Goal: Information Seeking & Learning: Learn about a topic

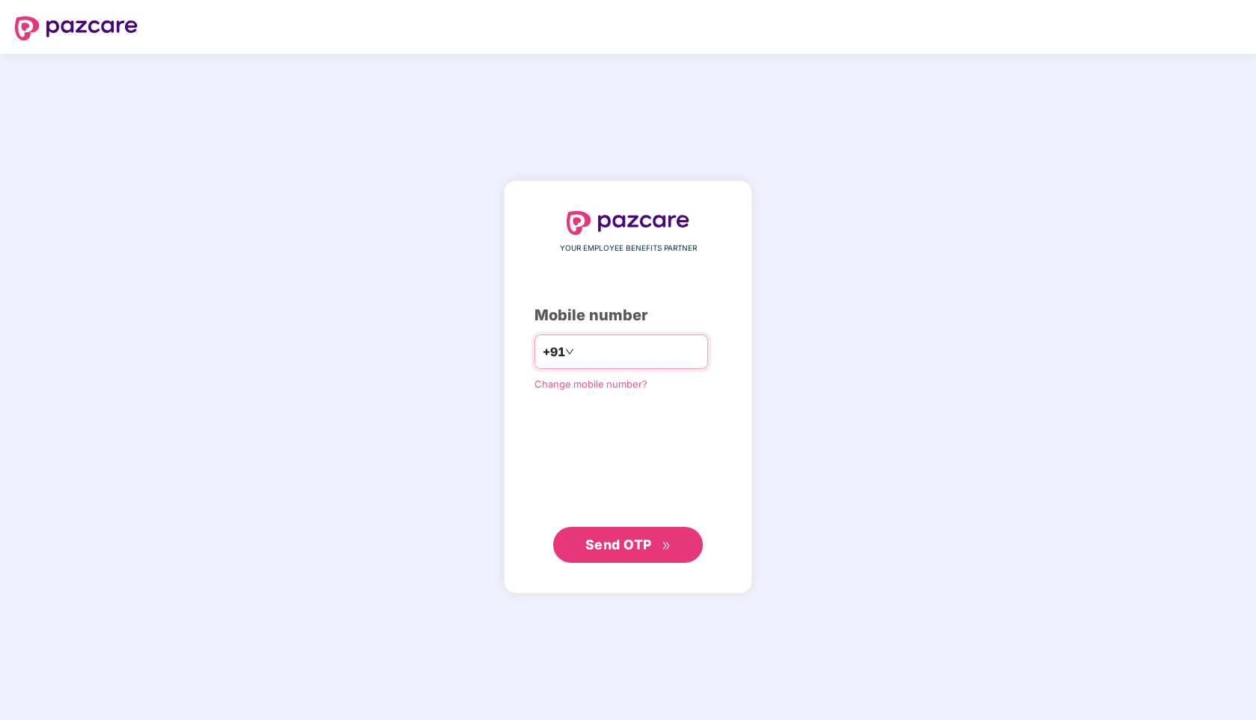
type input "**********"
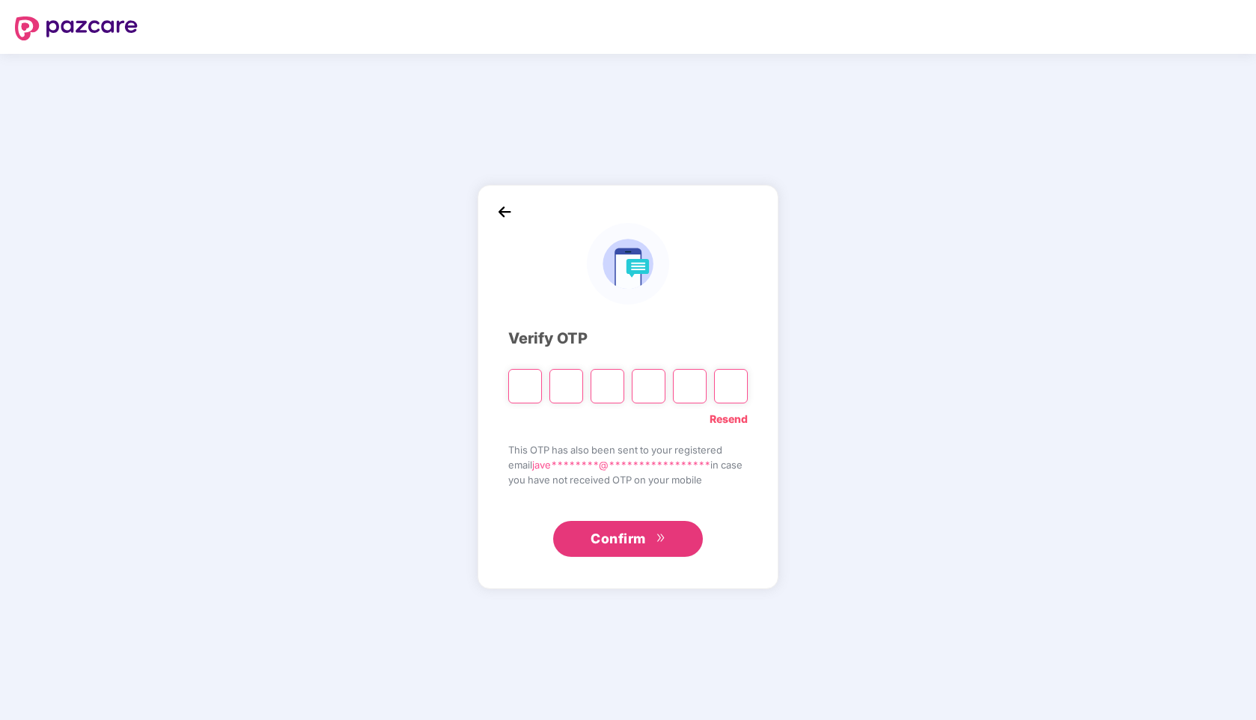
type input "*"
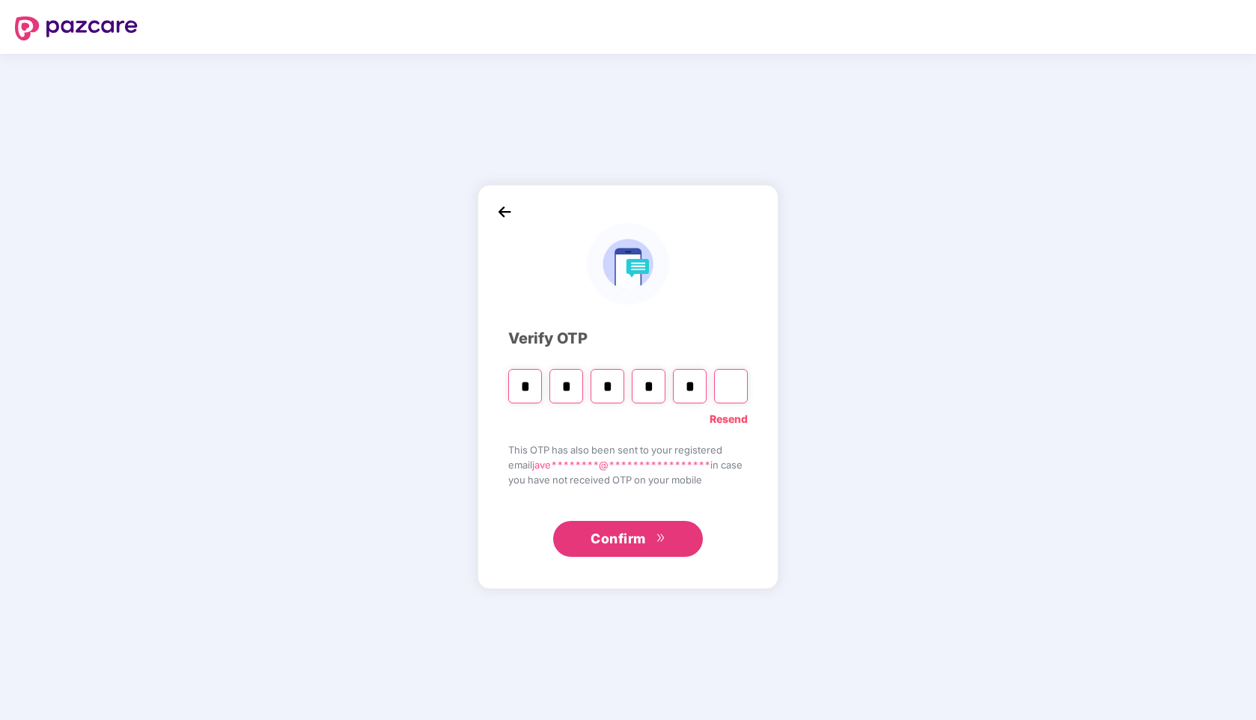
type input "*"
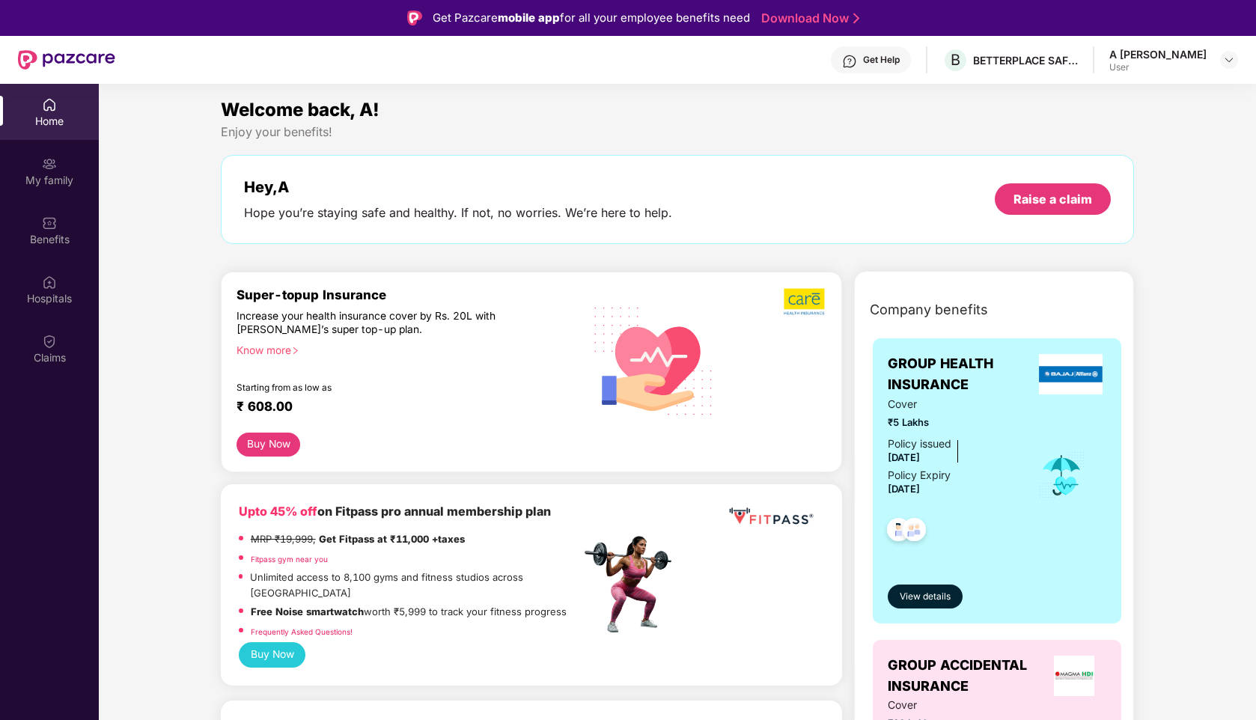
click at [1173, 58] on div "A [PERSON_NAME]" at bounding box center [1157, 54] width 97 height 14
click at [49, 165] on img at bounding box center [49, 163] width 15 height 15
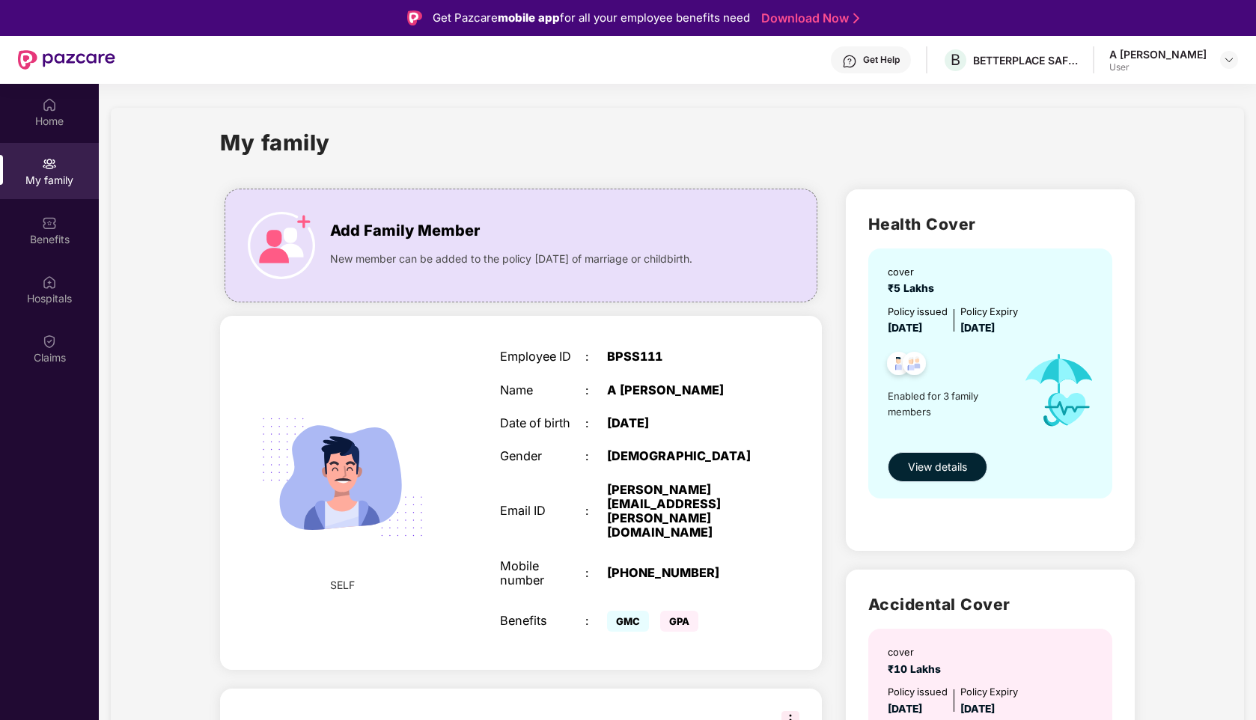
click at [927, 475] on span "View details" at bounding box center [937, 467] width 59 height 16
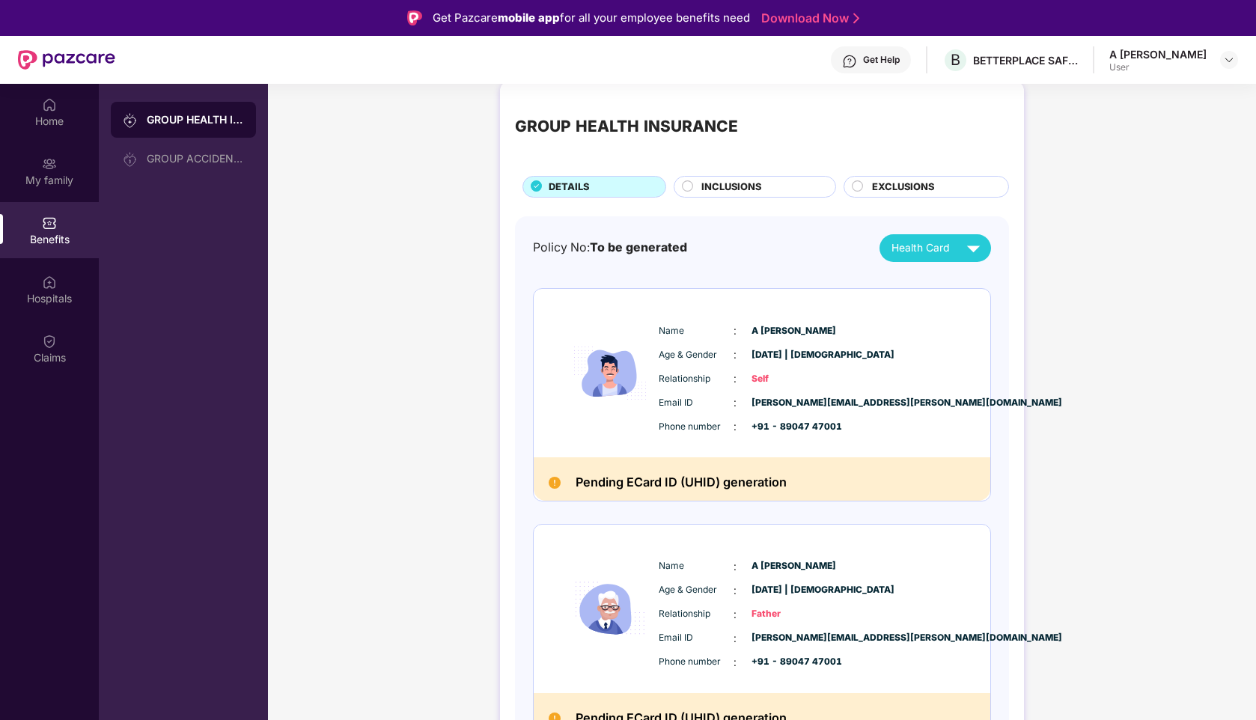
scroll to position [18, 0]
click at [938, 243] on span "Health Card" at bounding box center [921, 248] width 58 height 16
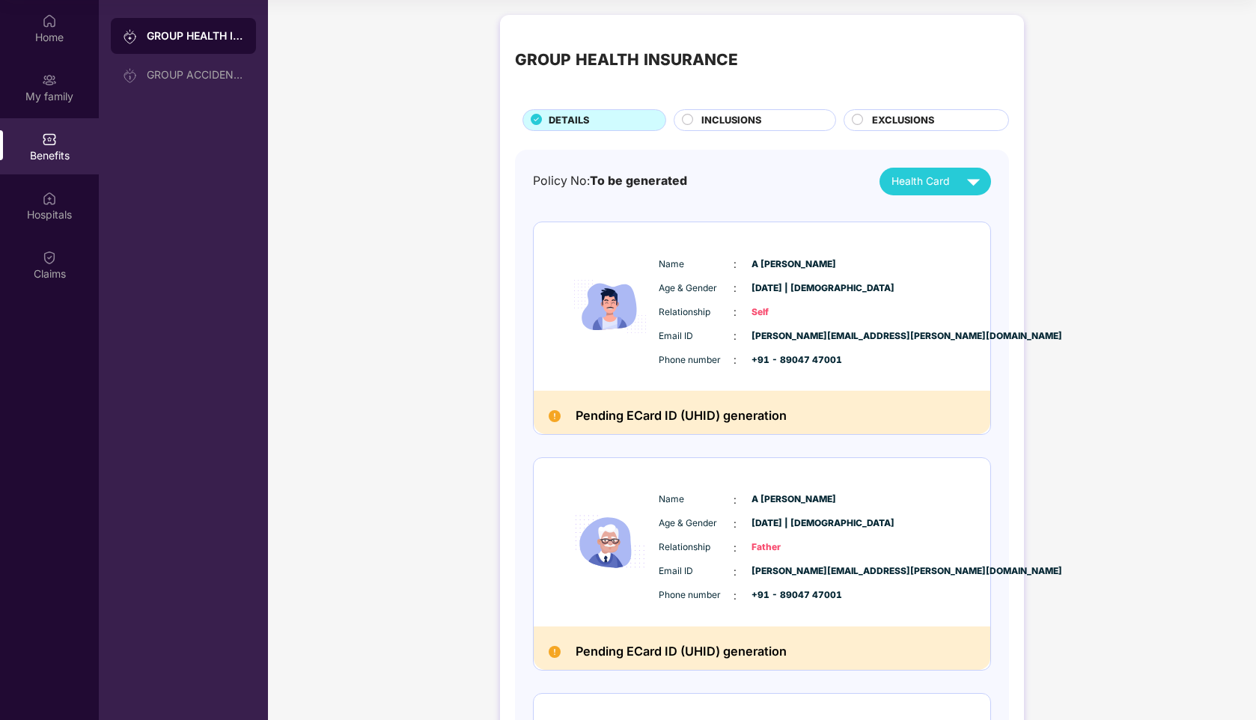
scroll to position [0, 0]
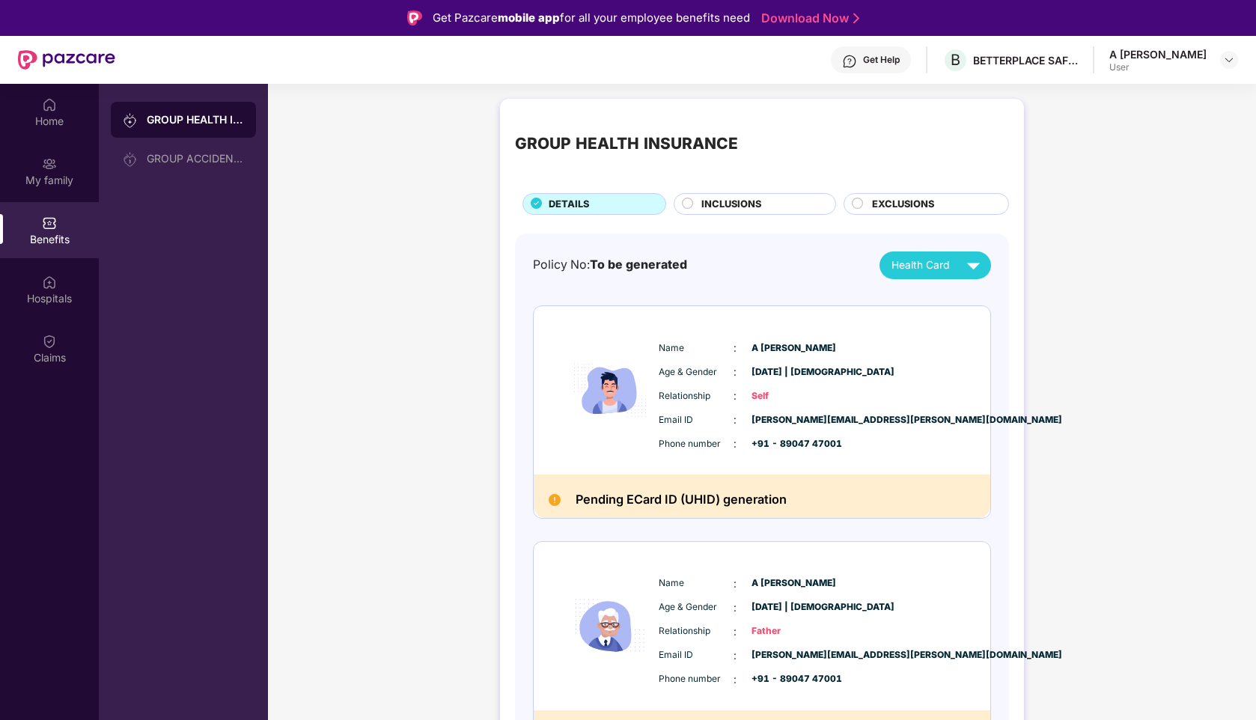
click at [779, 201] on div "INCLUSIONS" at bounding box center [761, 205] width 134 height 17
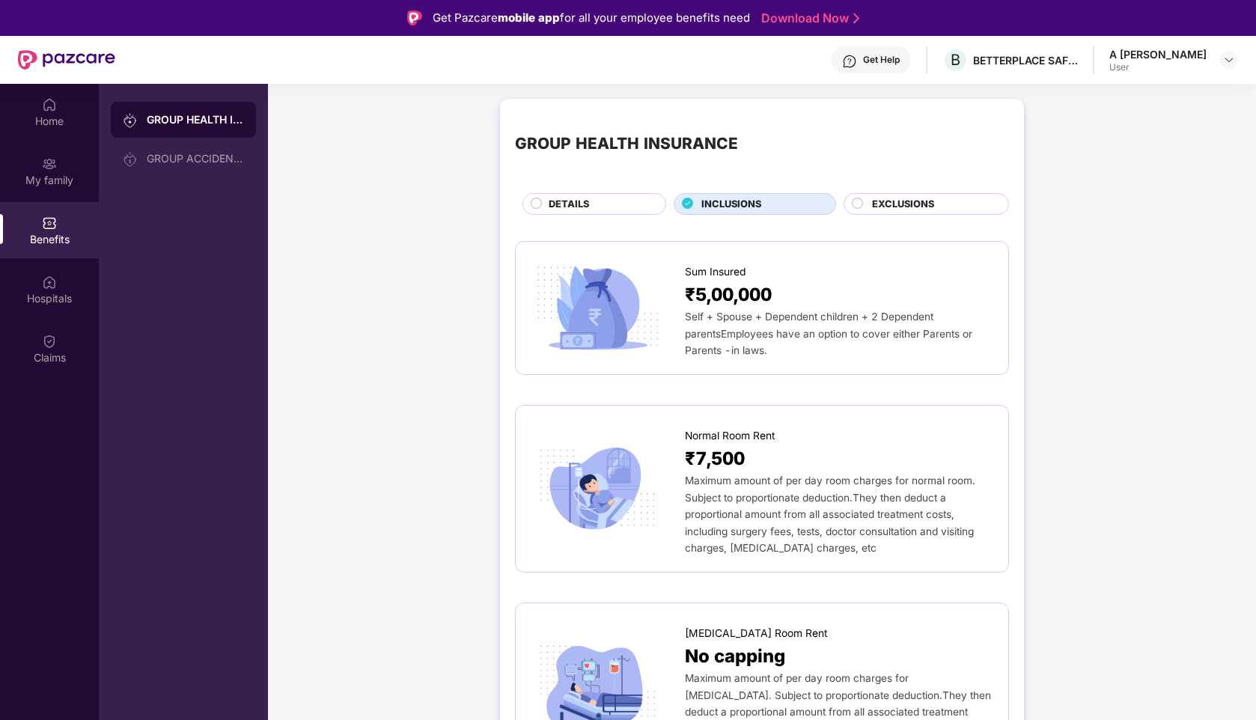
click at [895, 201] on span "EXCLUSIONS" at bounding box center [903, 204] width 62 height 15
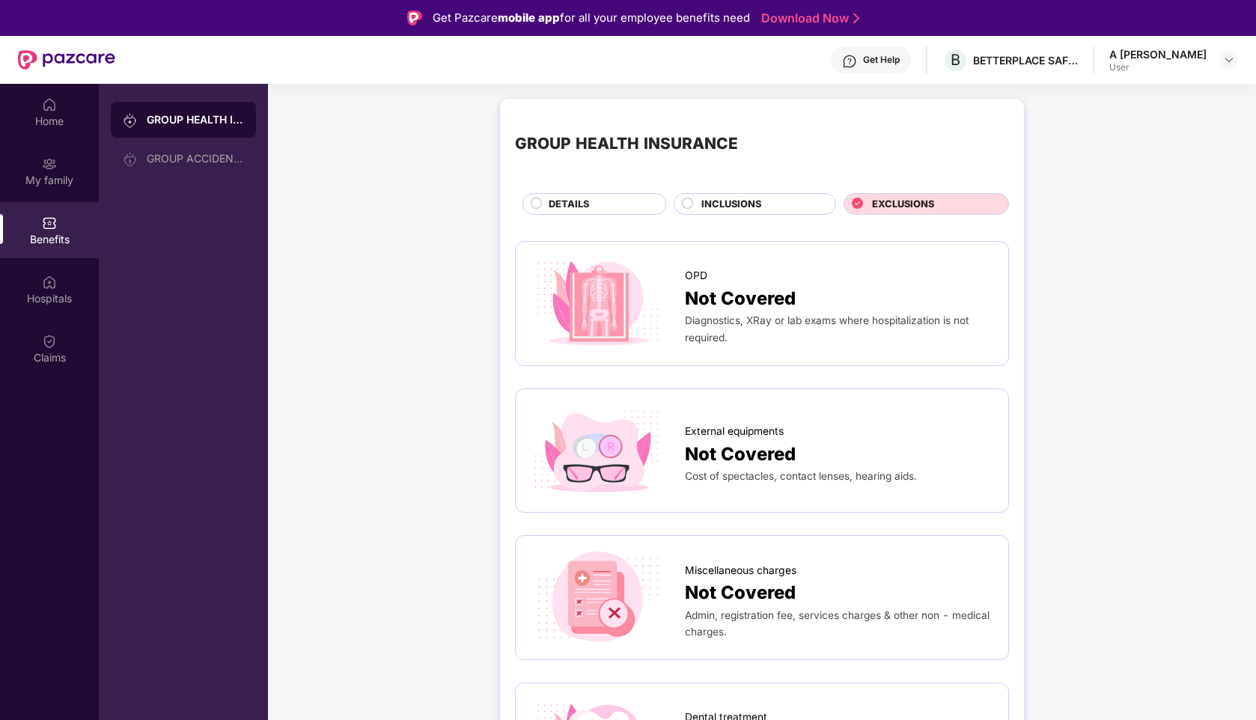
click at [622, 204] on div "DETAILS" at bounding box center [599, 205] width 117 height 17
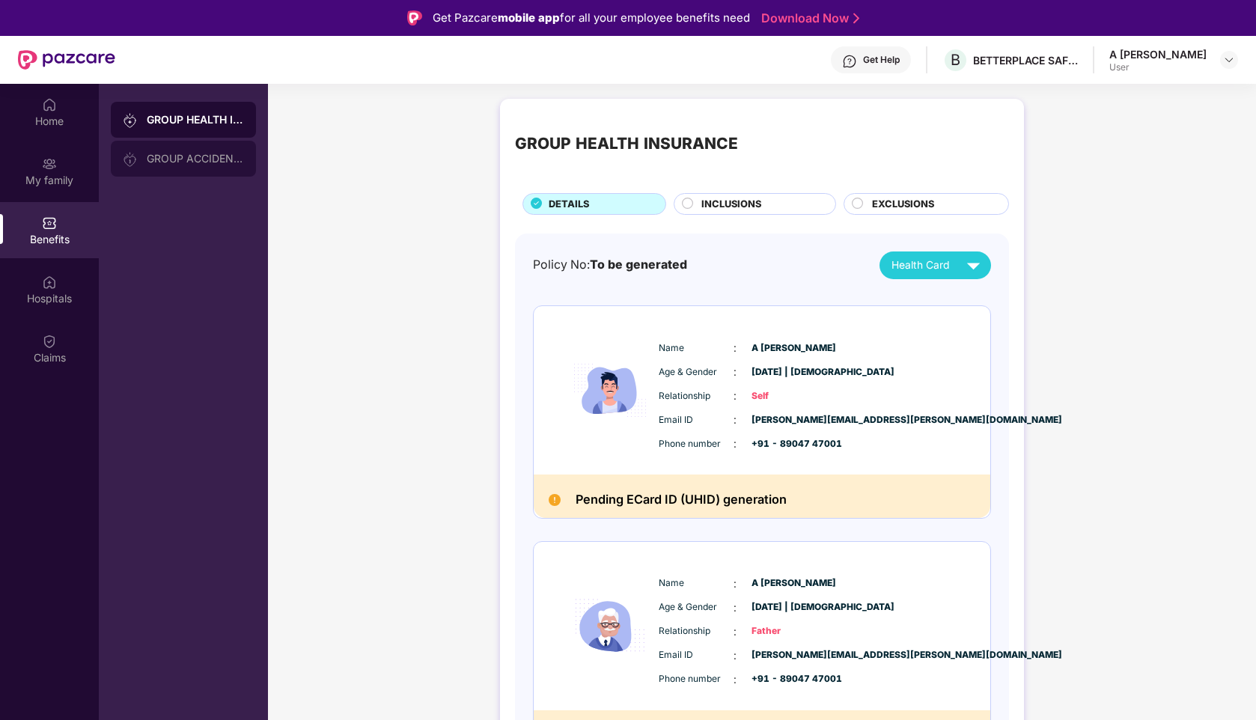
click at [196, 155] on div "GROUP ACCIDENTAL INSURANCE" at bounding box center [195, 159] width 97 height 12
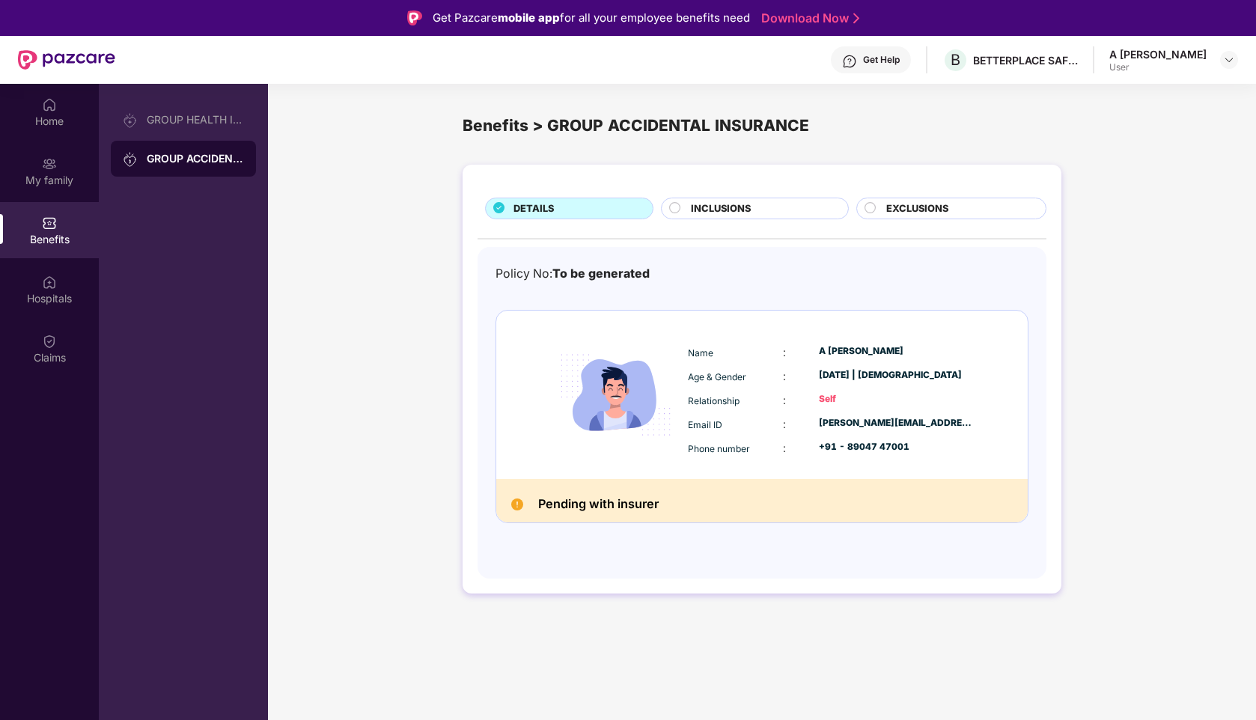
click at [692, 204] on span "INCLUSIONS" at bounding box center [721, 208] width 60 height 15
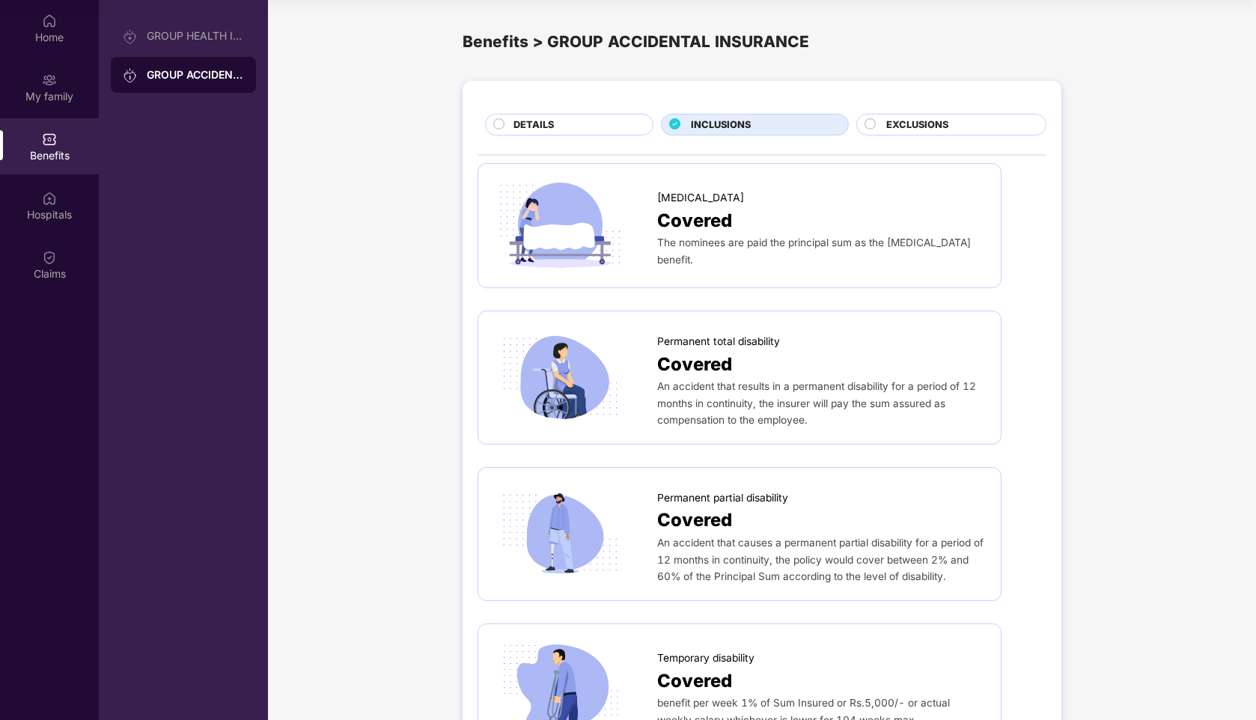
click at [925, 115] on div "EXCLUSIONS" at bounding box center [951, 125] width 190 height 22
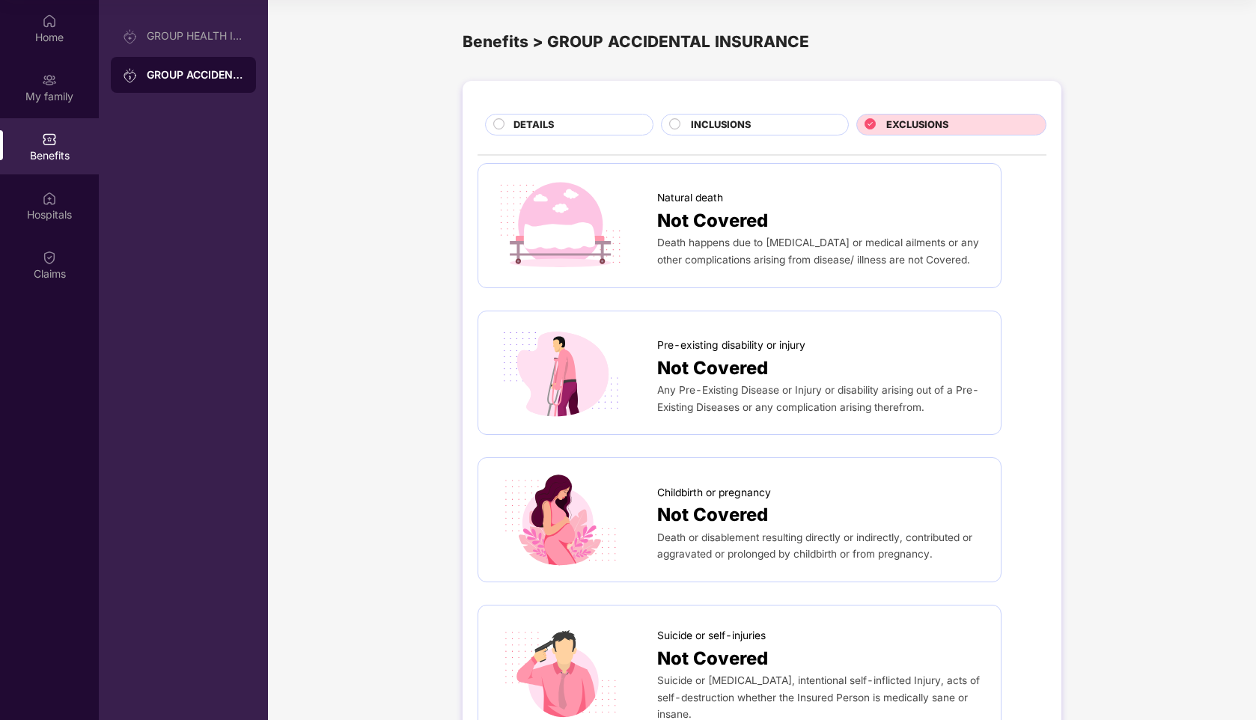
click at [767, 131] on div "INCLUSIONS" at bounding box center [761, 126] width 157 height 17
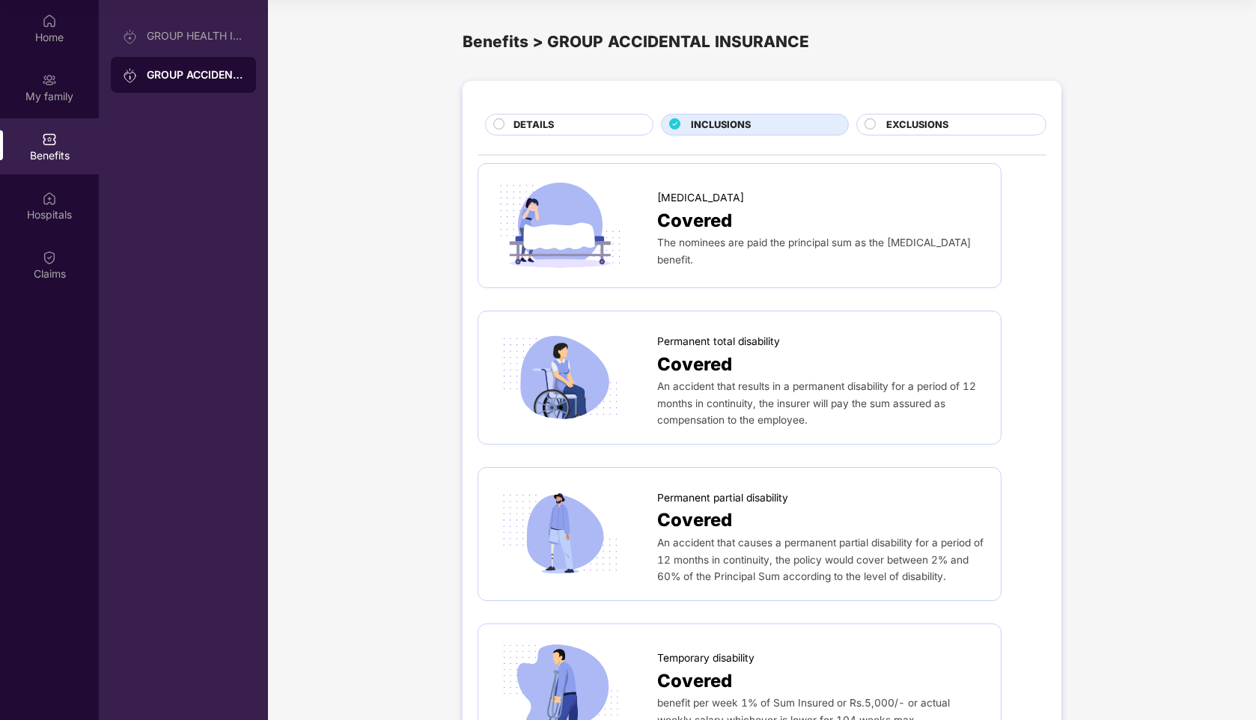
click at [917, 124] on span "EXCLUSIONS" at bounding box center [917, 125] width 62 height 15
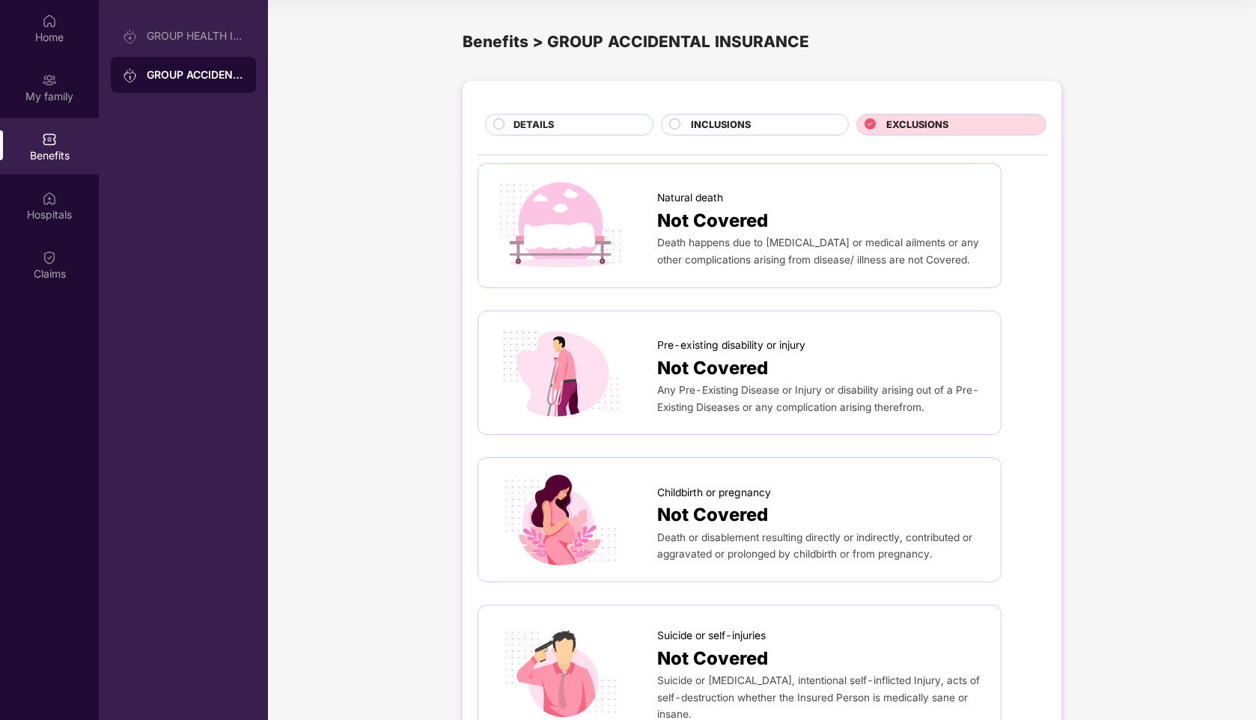
click at [759, 116] on div "INCLUSIONS" at bounding box center [755, 125] width 188 height 22
